Goal: Task Accomplishment & Management: Use online tool/utility

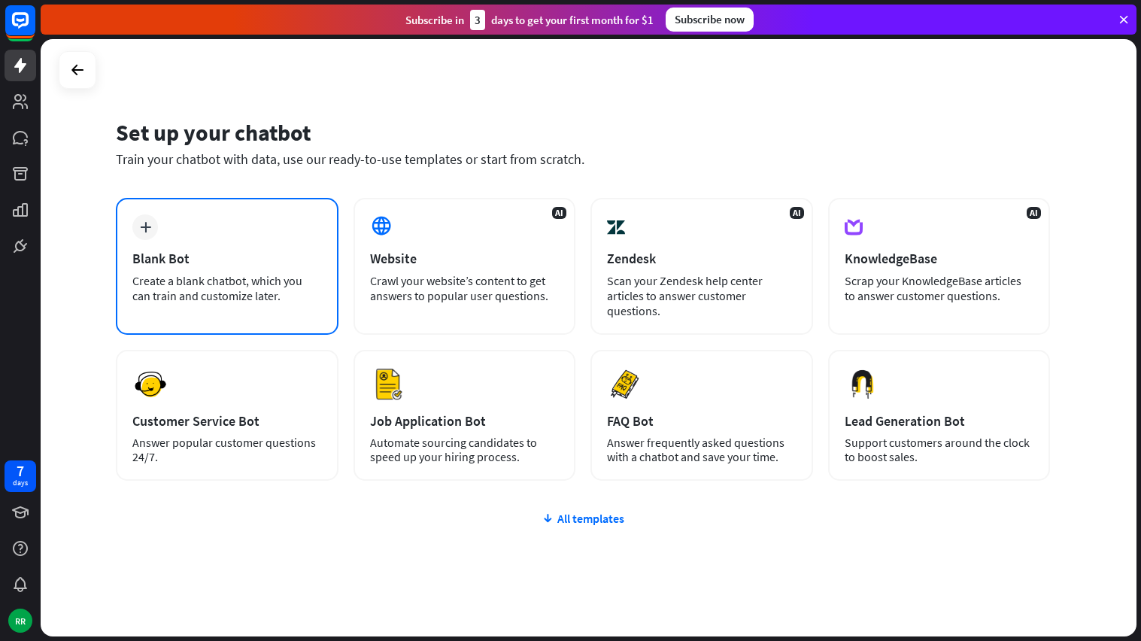
click at [242, 264] on div "Blank Bot" at bounding box center [227, 258] width 190 height 17
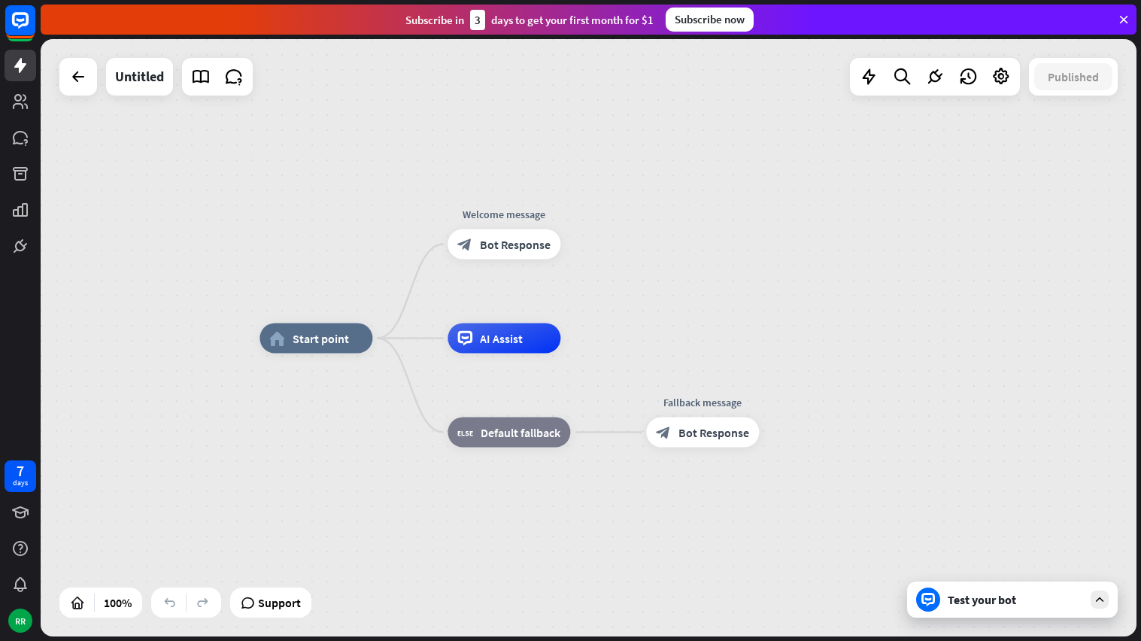
click at [941, 596] on div "Test your bot" at bounding box center [1012, 599] width 211 height 36
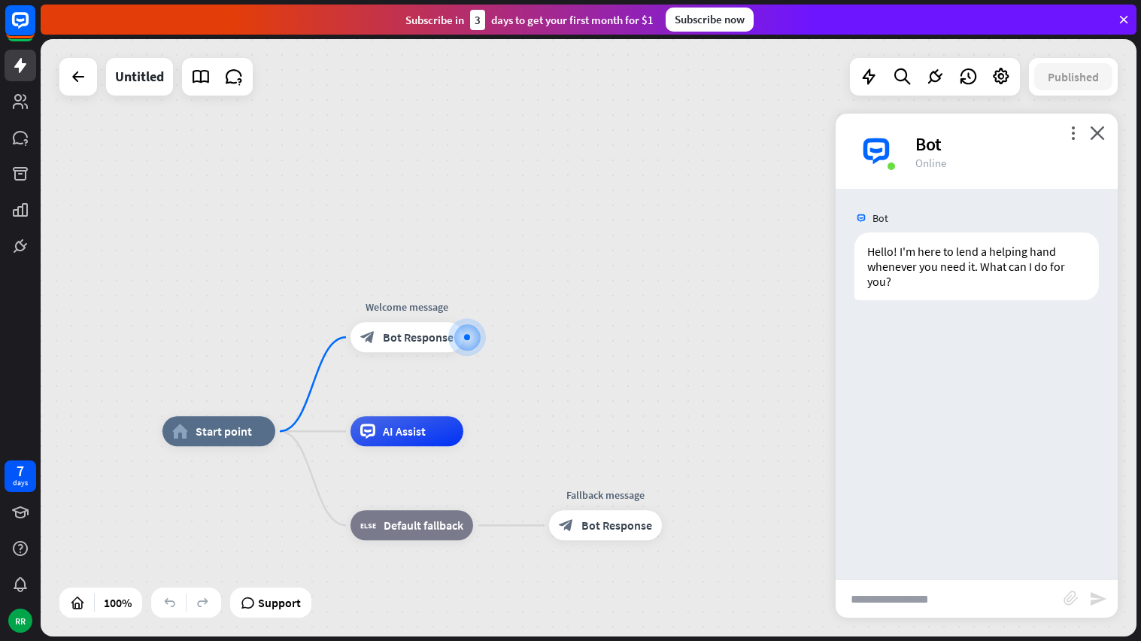
click at [906, 596] on input "text" at bounding box center [950, 599] width 228 height 38
type input "**********"
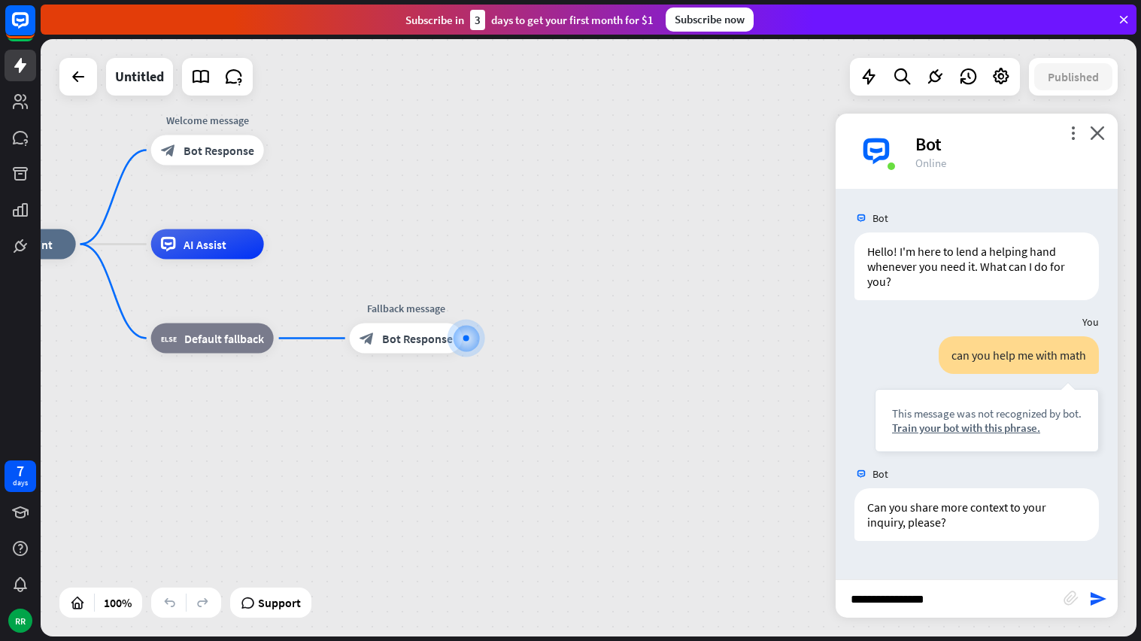
type input "**********"
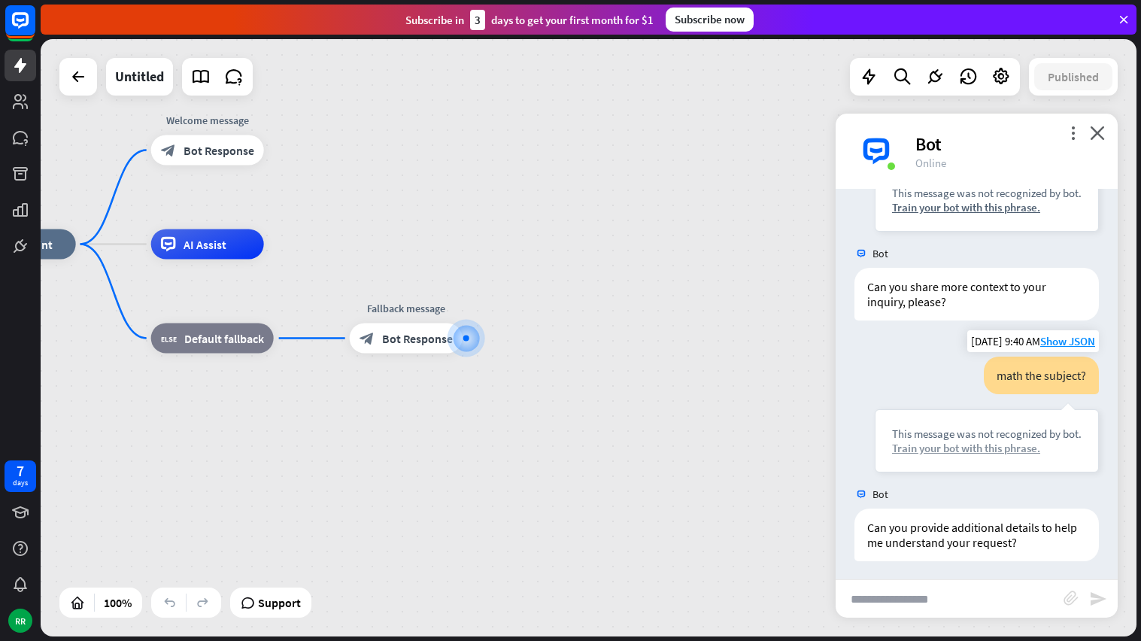
scroll to position [224, 0]
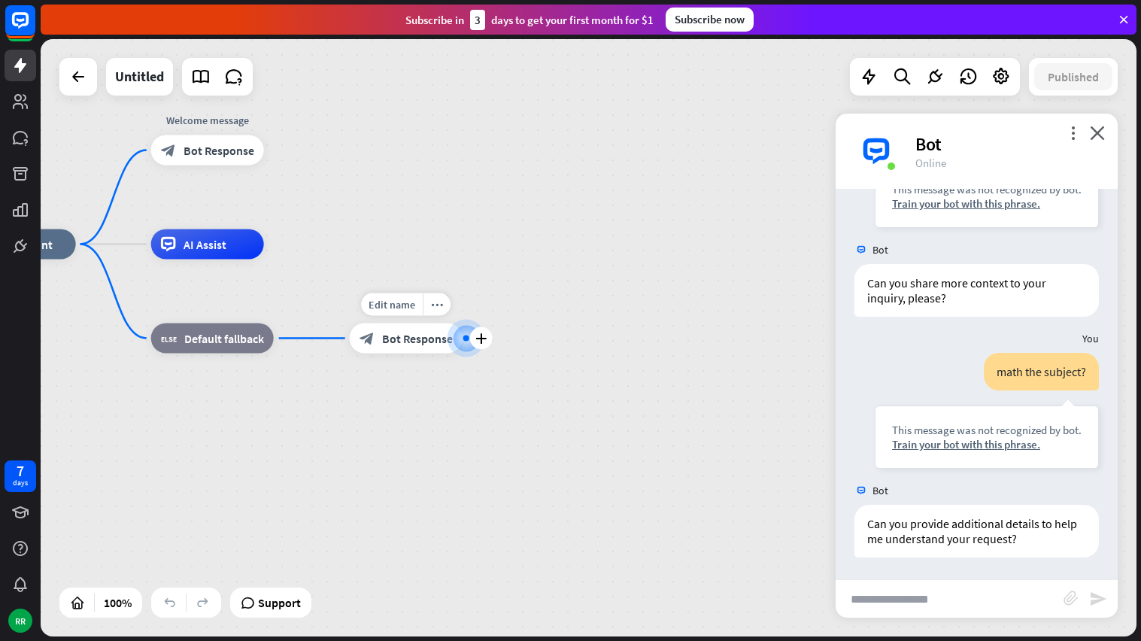
click at [458, 341] on div at bounding box center [466, 338] width 22 height 22
click at [432, 341] on span "Bot Response" at bounding box center [417, 338] width 71 height 15
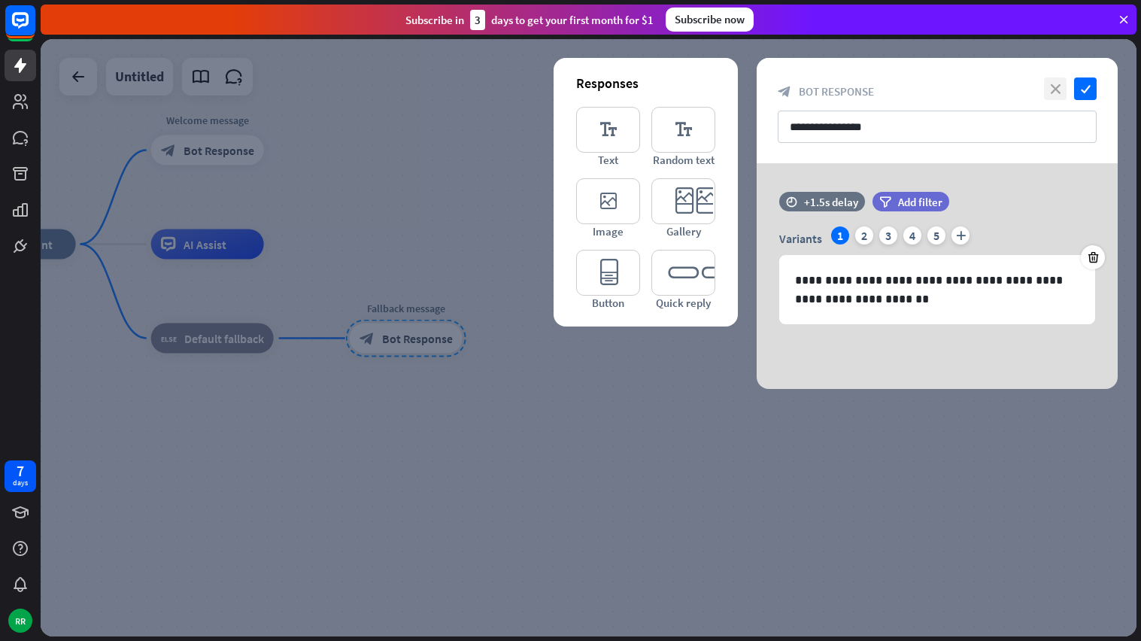
click at [1058, 80] on icon "close" at bounding box center [1055, 88] width 23 height 23
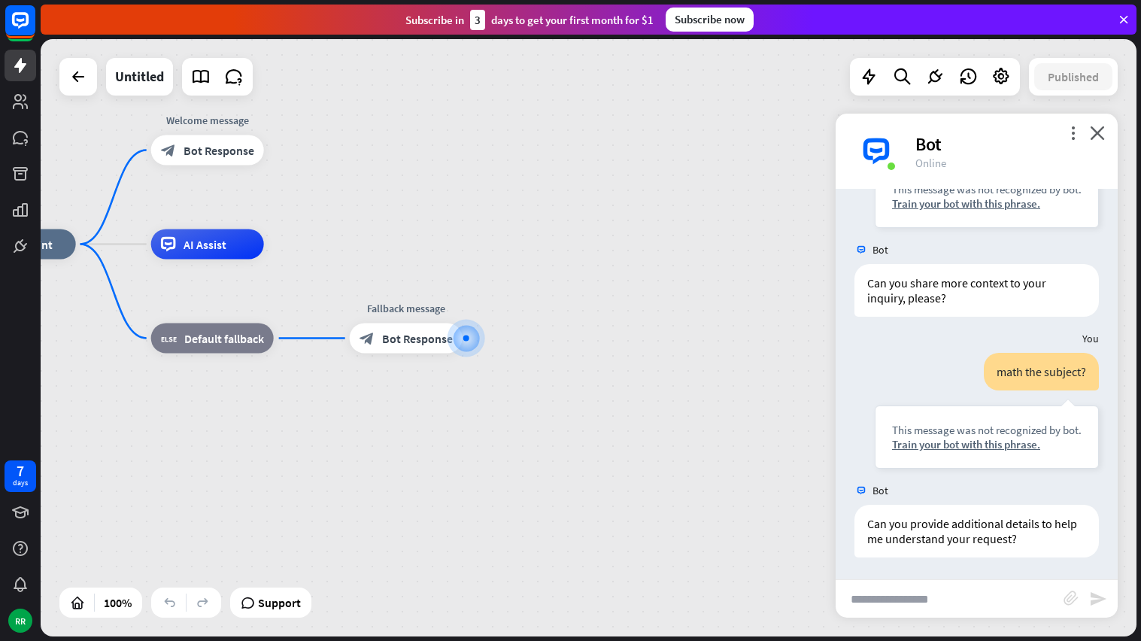
click at [1127, 14] on icon at bounding box center [1124, 20] width 14 height 14
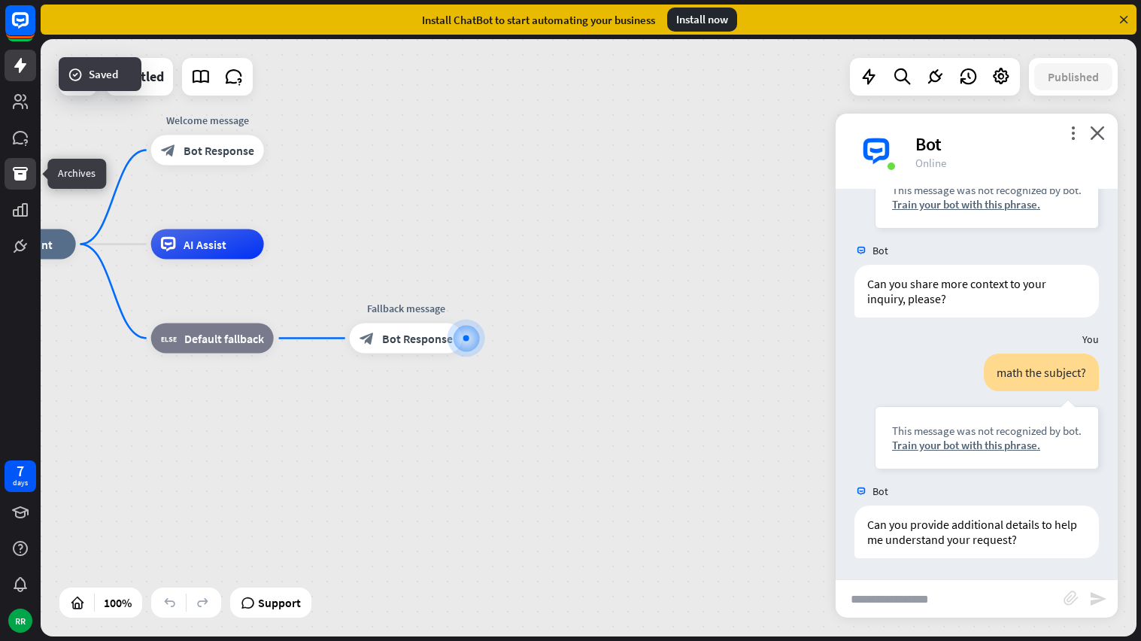
scroll to position [224, 0]
click at [15, 617] on div "RR" at bounding box center [20, 620] width 24 height 24
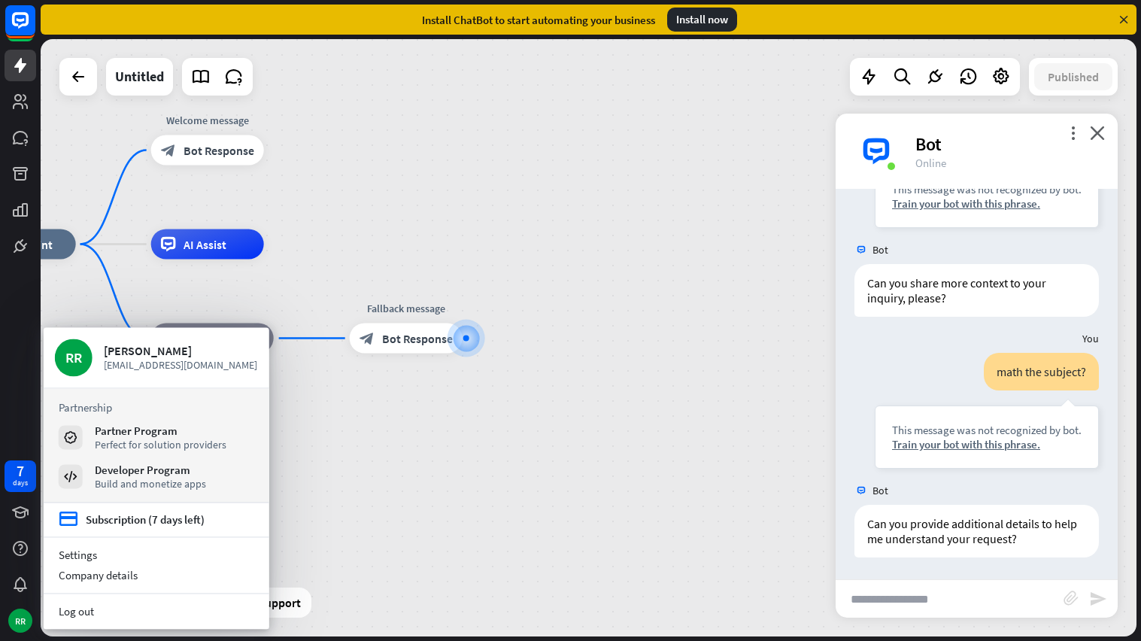
click at [472, 447] on div "home_2 Start point Welcome message block_bot_response Bot Response AI Assist bl…" at bounding box center [511, 542] width 1096 height 597
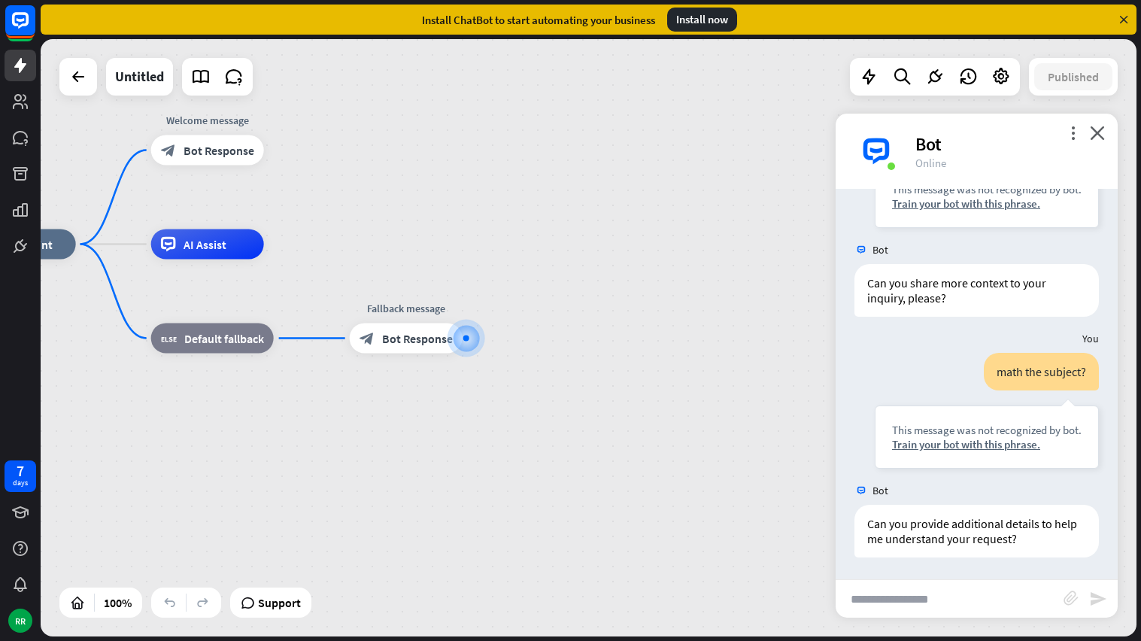
click at [78, 96] on div "home_2 Start point Welcome message block_bot_response Bot Response AI Assist bl…" at bounding box center [589, 337] width 1096 height 597
click at [80, 74] on icon at bounding box center [78, 77] width 18 height 18
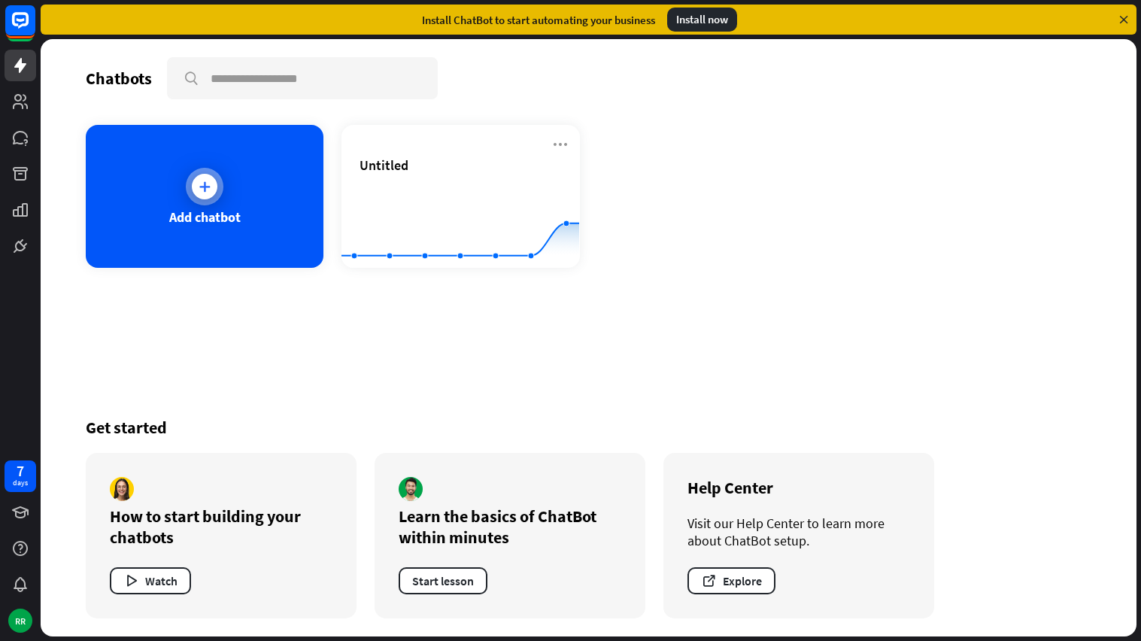
click at [151, 220] on div "Add chatbot" at bounding box center [205, 196] width 238 height 143
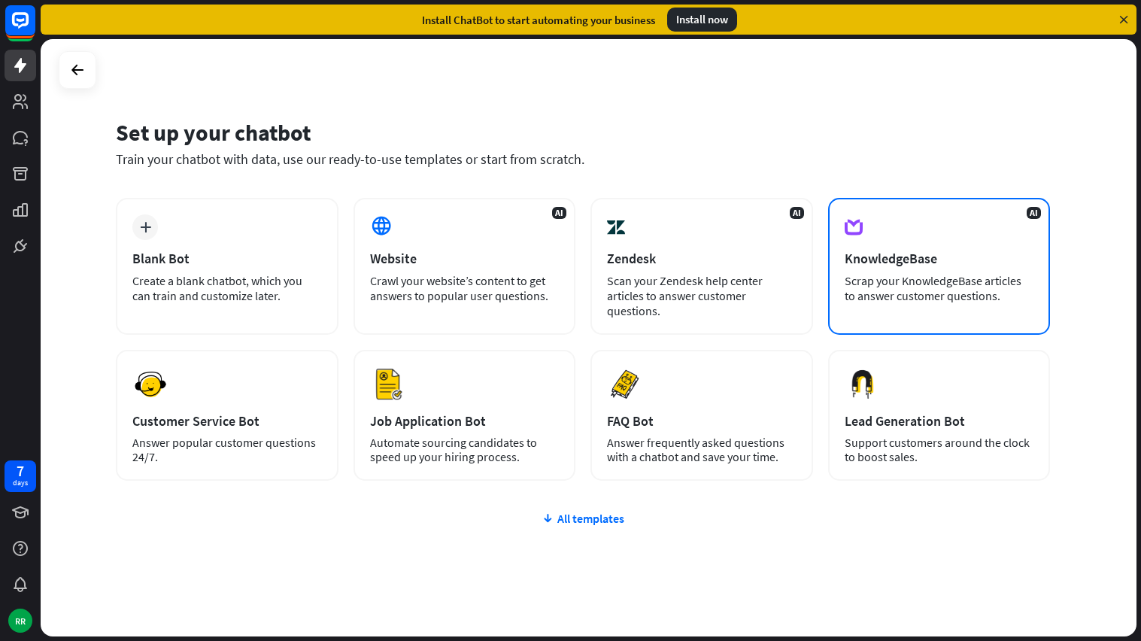
click at [854, 262] on div "KnowledgeBase" at bounding box center [940, 258] width 190 height 17
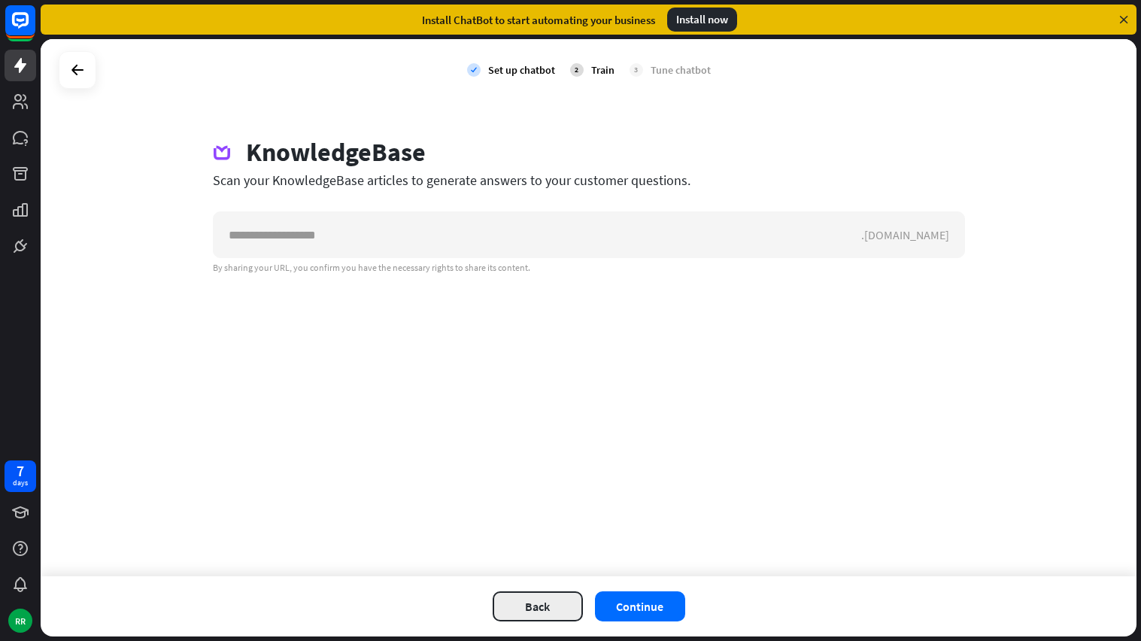
click at [532, 592] on button "Back" at bounding box center [538, 606] width 90 height 30
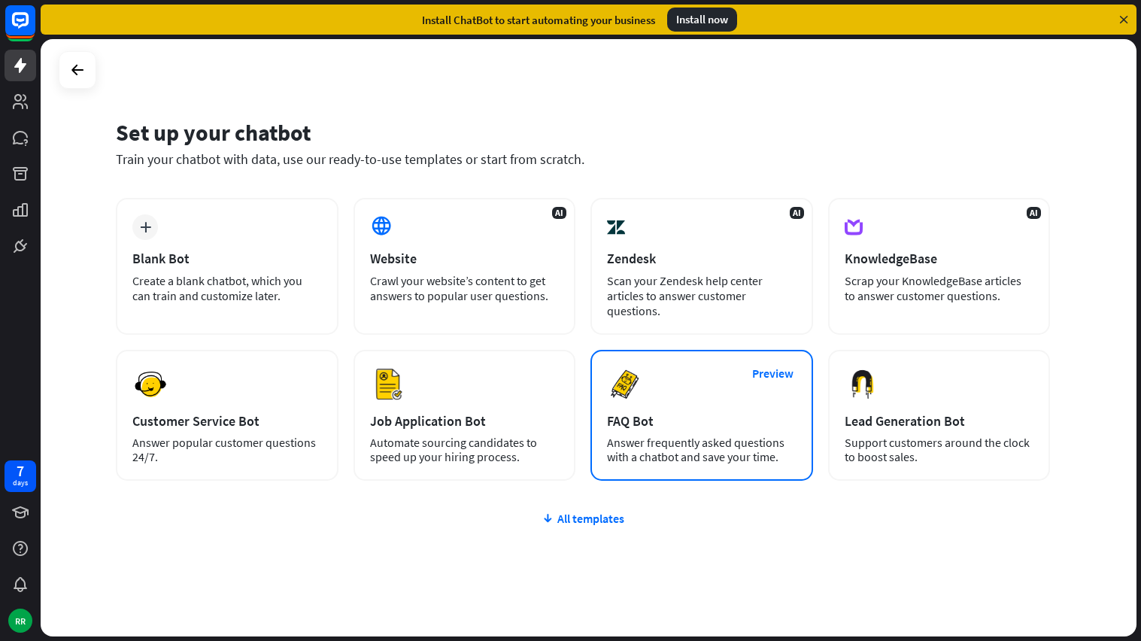
click at [627, 393] on div "Preview FAQ Bot [PERSON_NAME] frequently asked questions with a chatbot and sav…" at bounding box center [701, 415] width 223 height 131
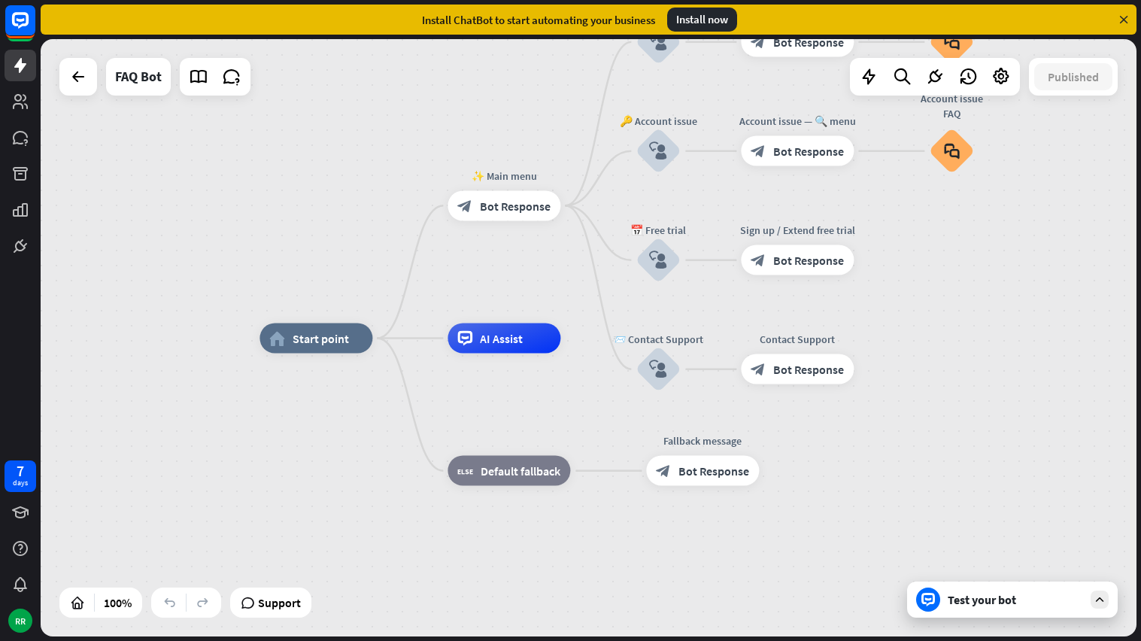
click at [983, 597] on div "Test your bot" at bounding box center [1015, 599] width 135 height 15
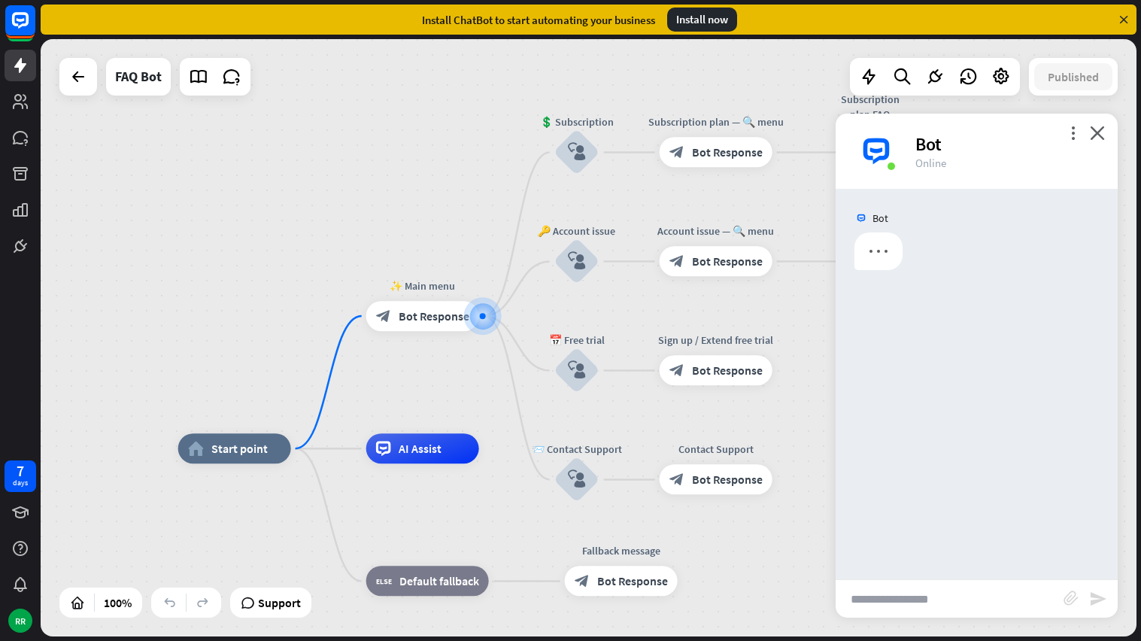
click at [955, 592] on input "text" at bounding box center [950, 599] width 228 height 38
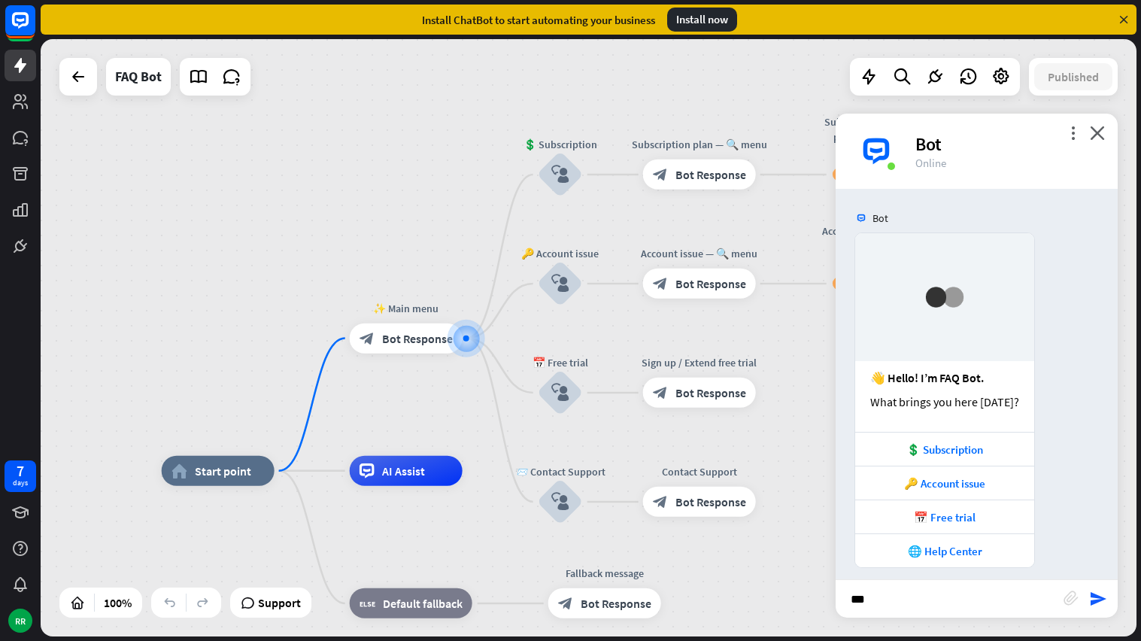
scroll to position [11, 0]
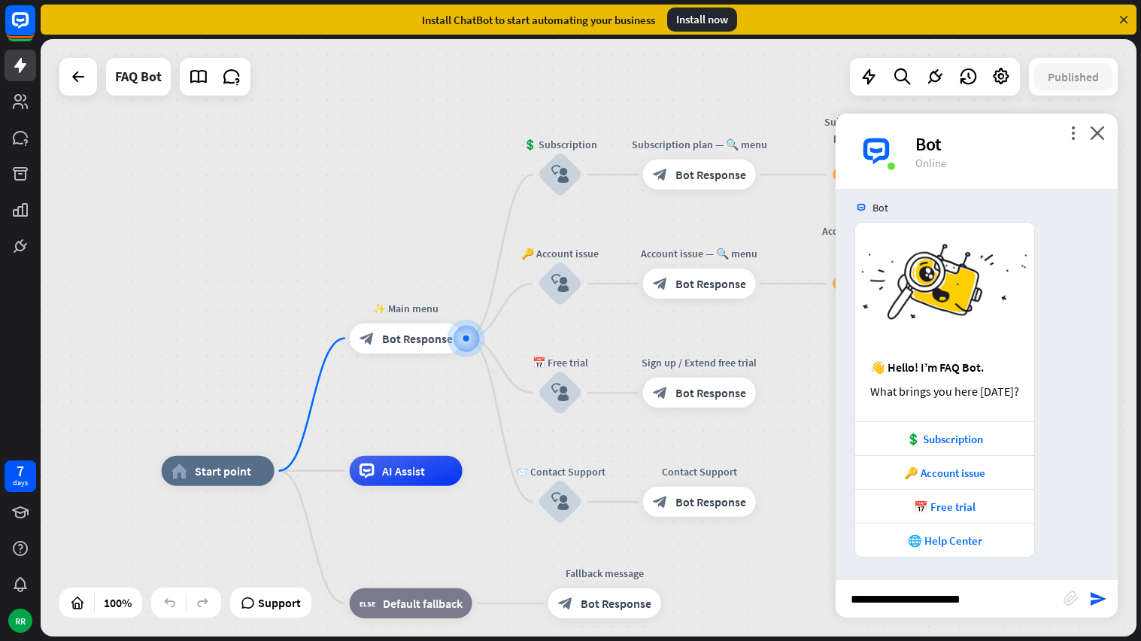
type input "**********"
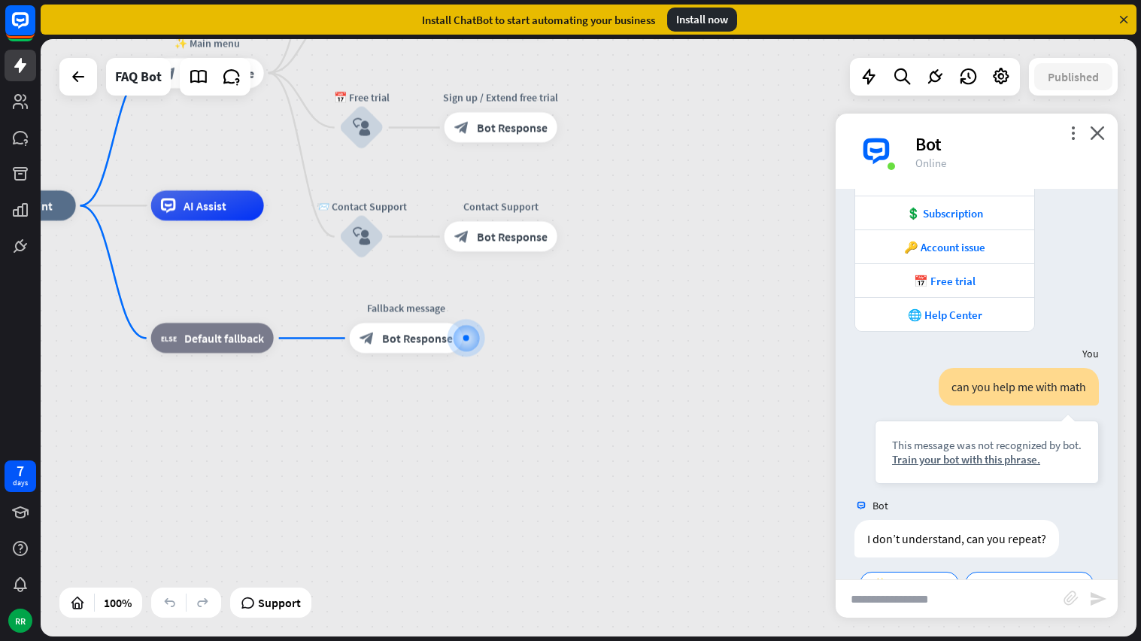
scroll to position [278, 0]
